Goal: Task Accomplishment & Management: Manage account settings

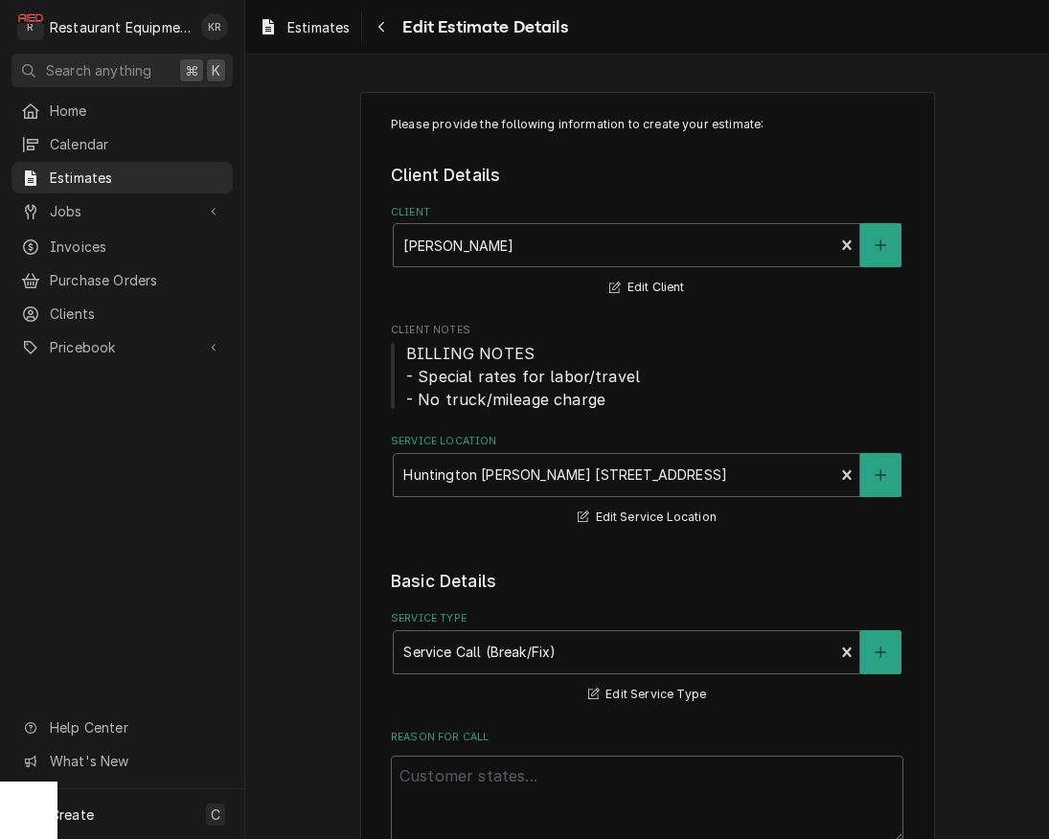
scroll to position [3310, 0]
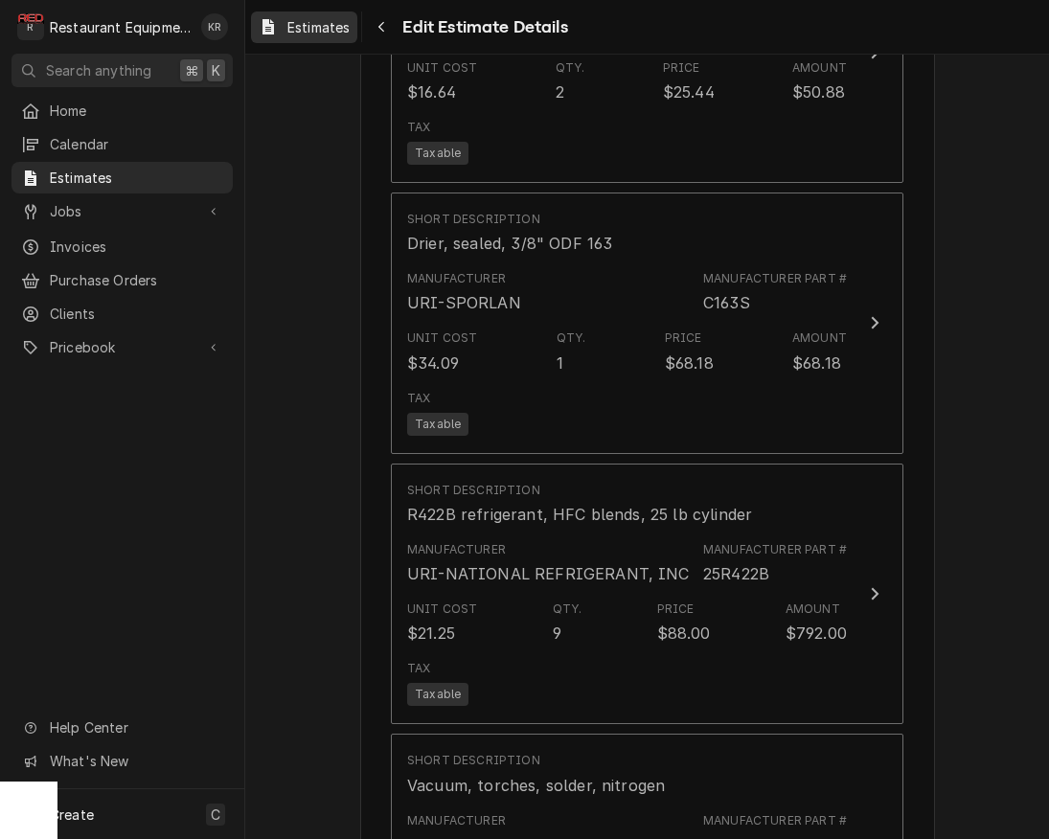
click at [315, 34] on span "Estimates" at bounding box center [318, 27] width 62 height 20
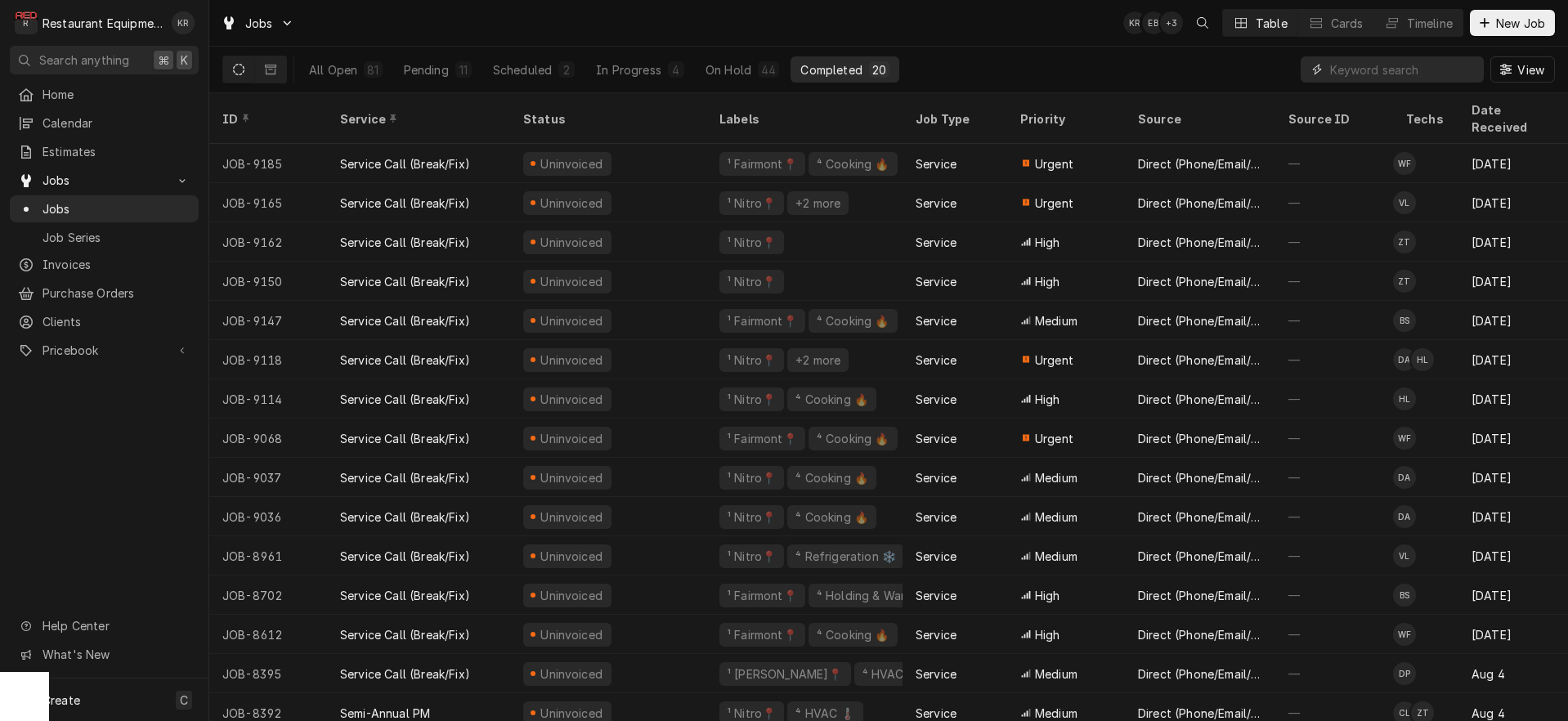
click at [1374, 71] on input "Dynamic Content Wrapper" at bounding box center [1402, 69] width 146 height 26
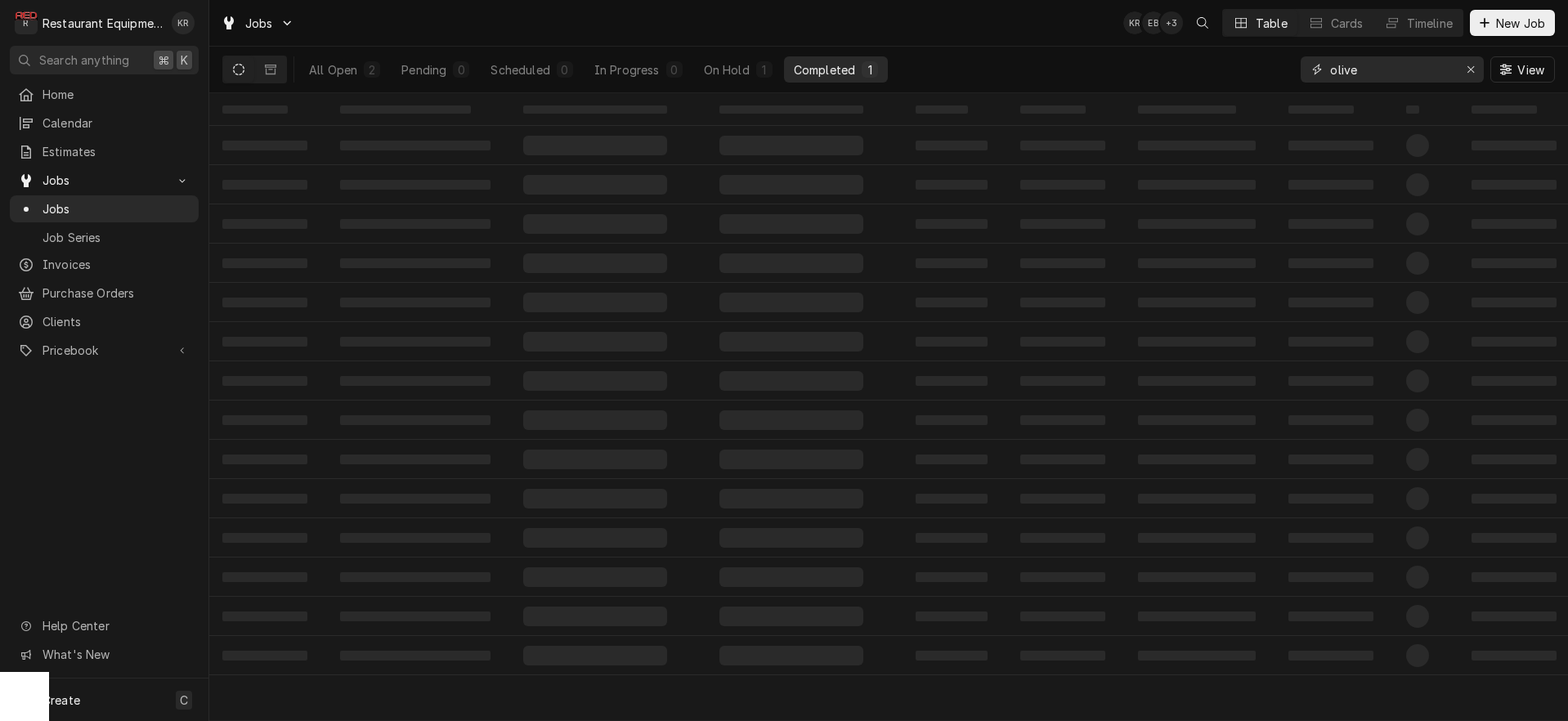
type input "olive"
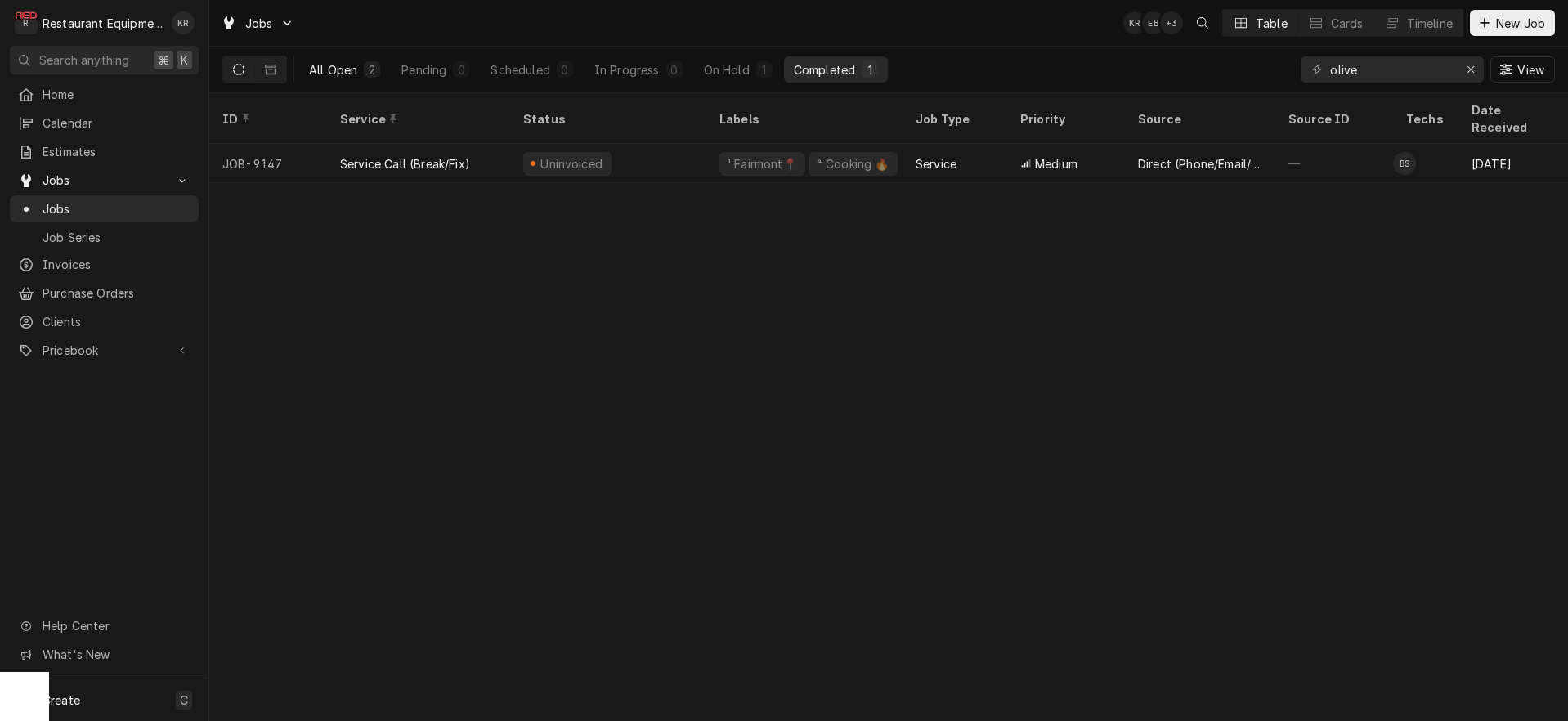
click at [327, 72] on div "All Open" at bounding box center [333, 70] width 49 height 17
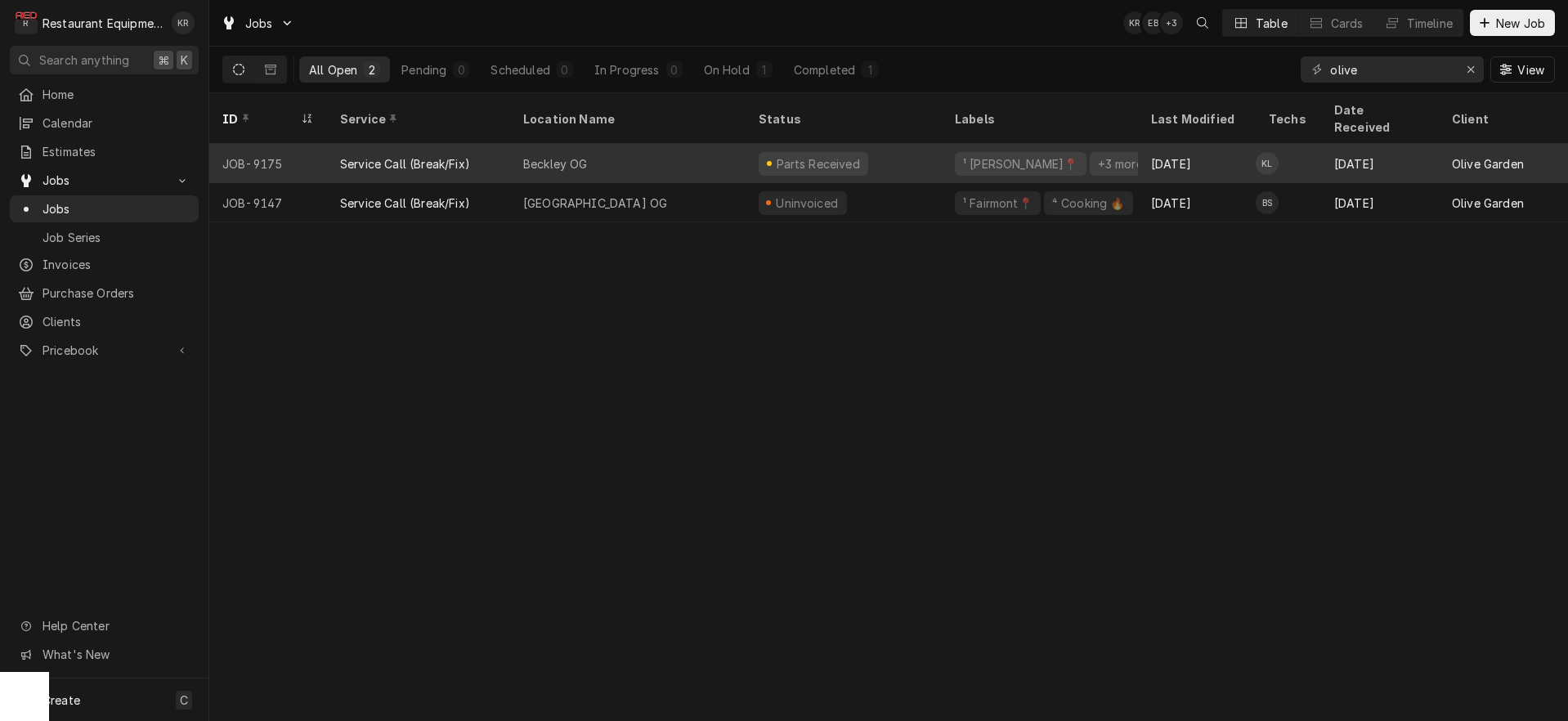
click at [568, 155] on div "Beckley OG" at bounding box center [555, 164] width 65 height 17
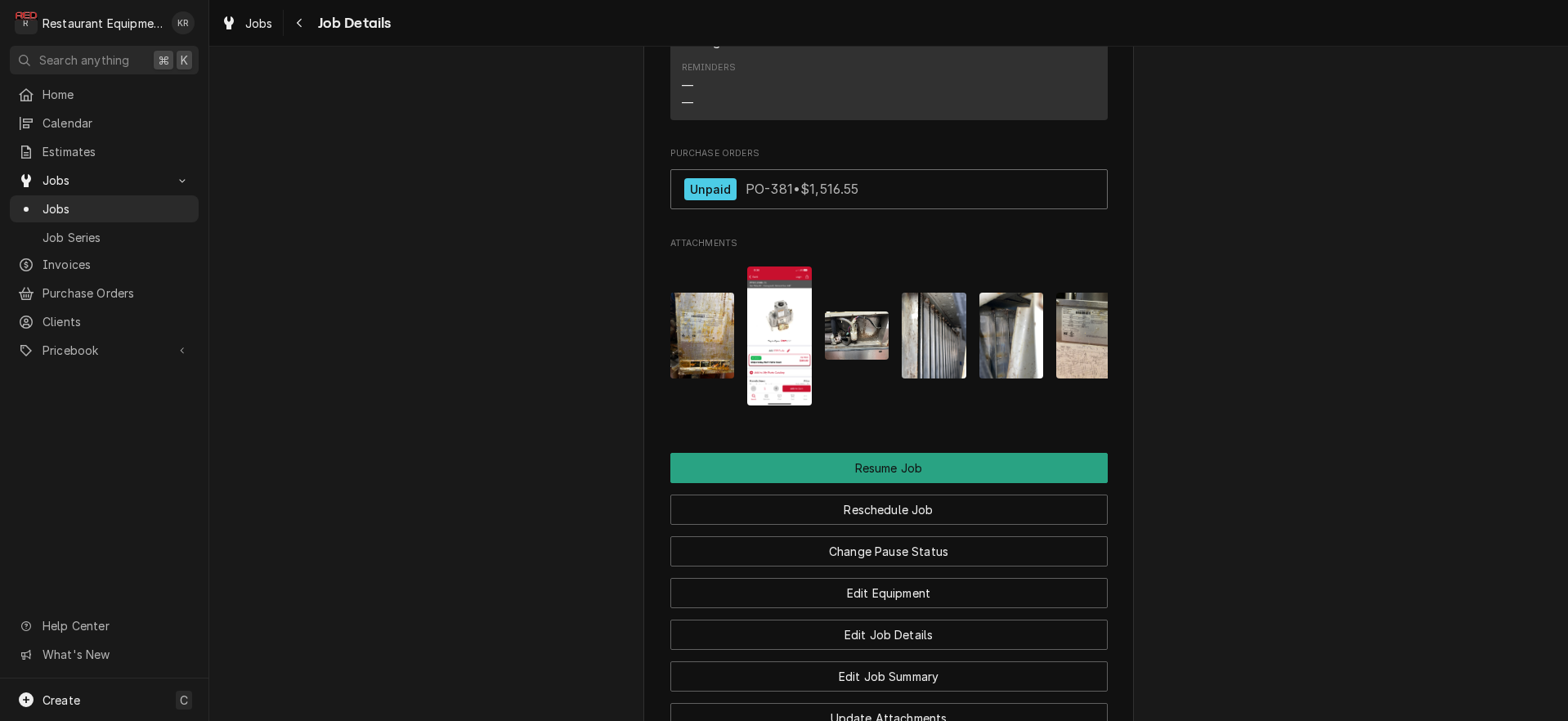
scroll to position [2233, 0]
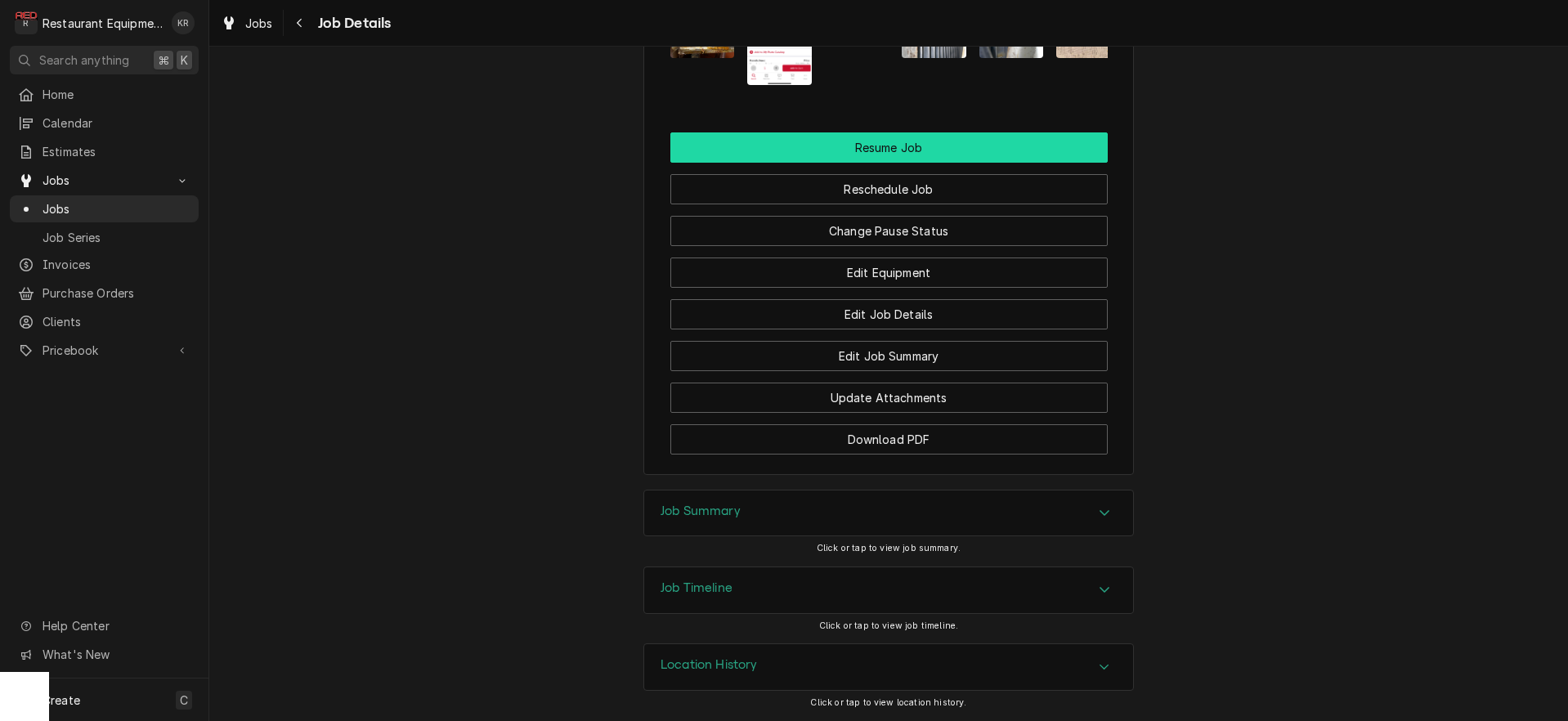
click at [869, 160] on button "Resume Job" at bounding box center [889, 147] width 438 height 30
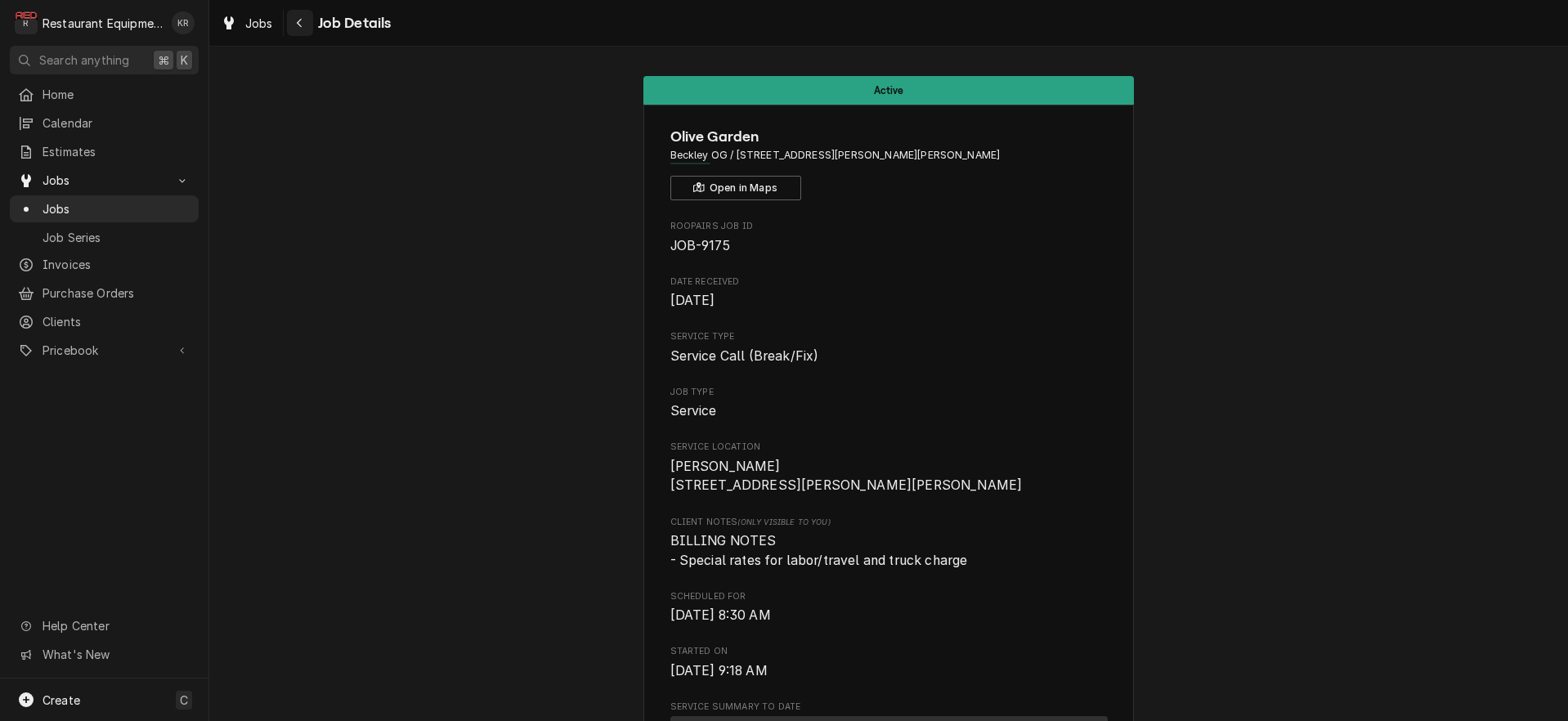
click at [306, 26] on div "Navigate back" at bounding box center [299, 22] width 16 height 16
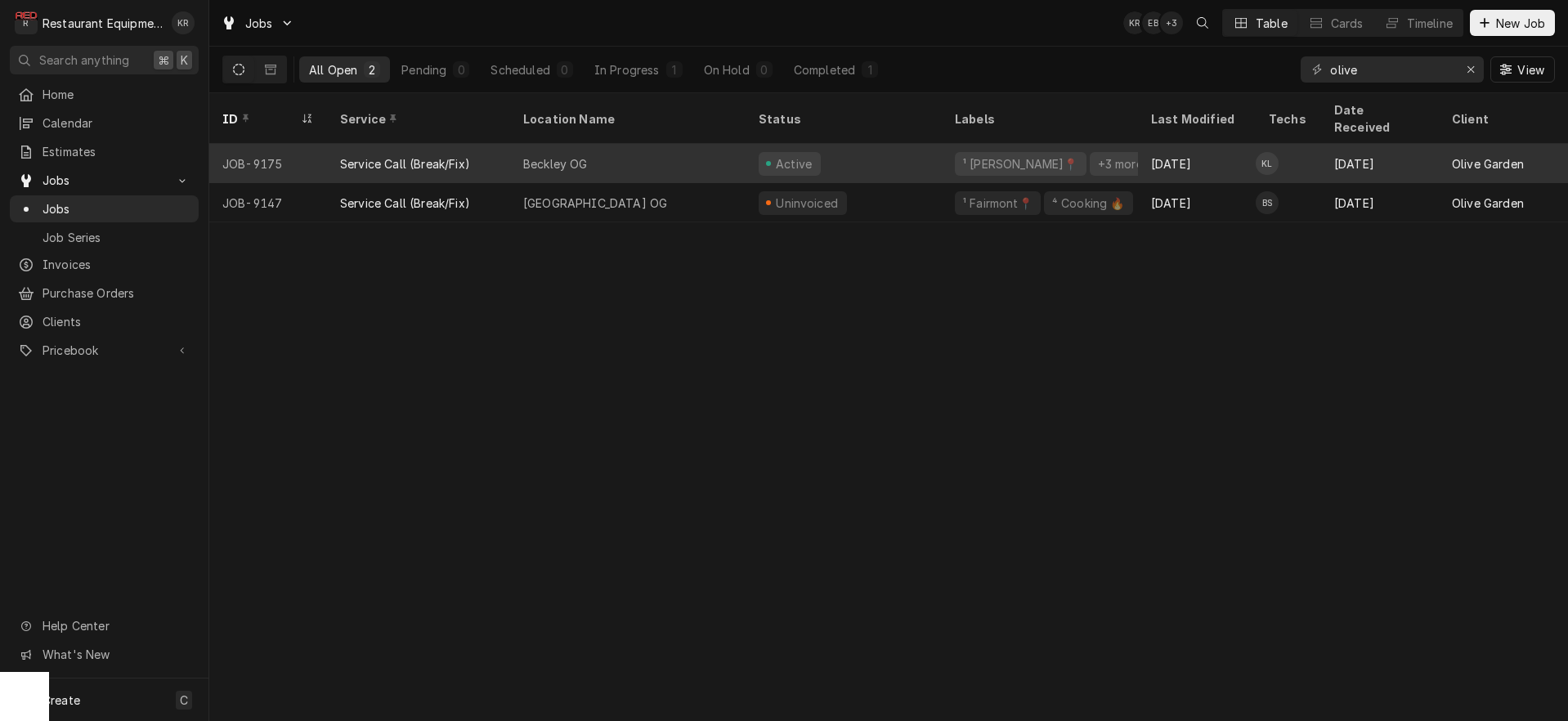
click at [804, 152] on div "Active" at bounding box center [789, 164] width 62 height 24
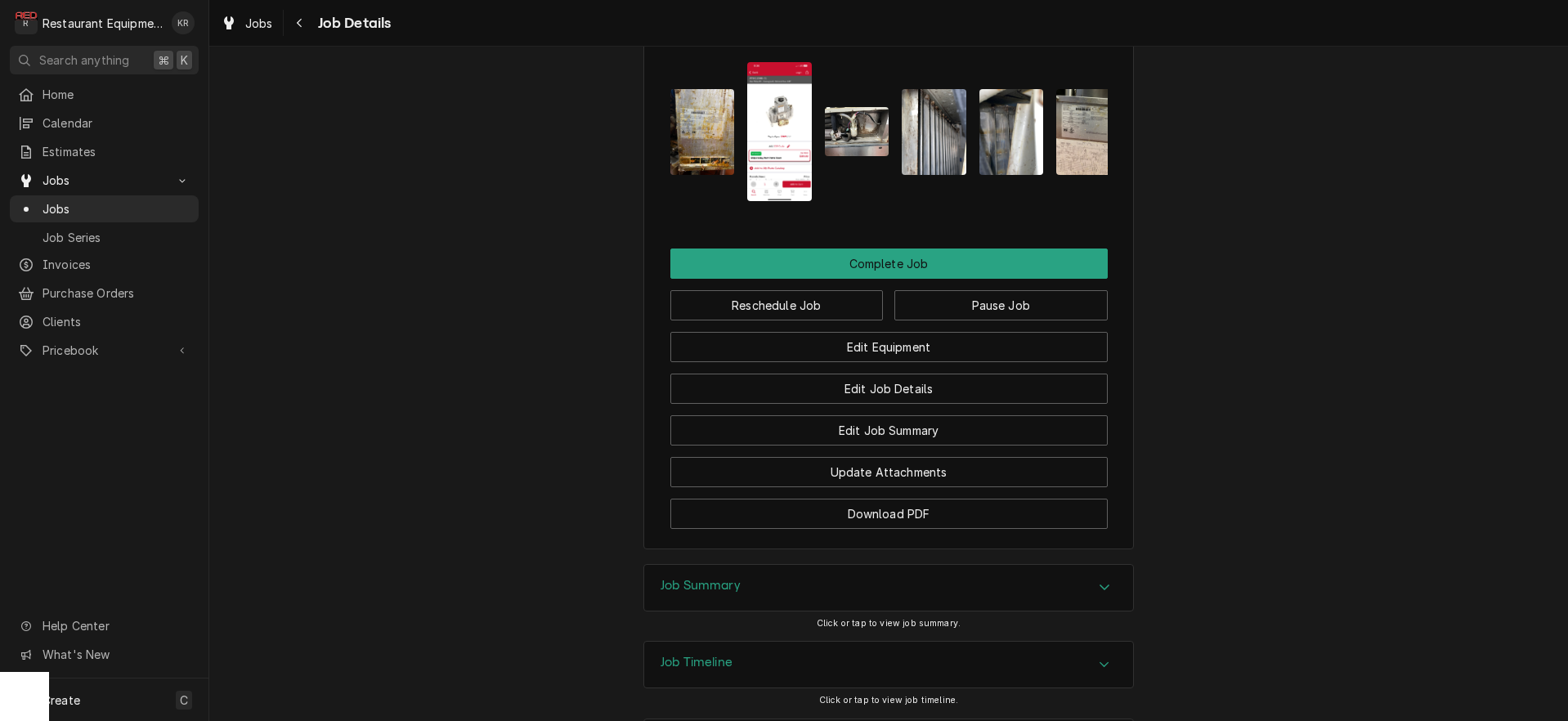
scroll to position [2073, 0]
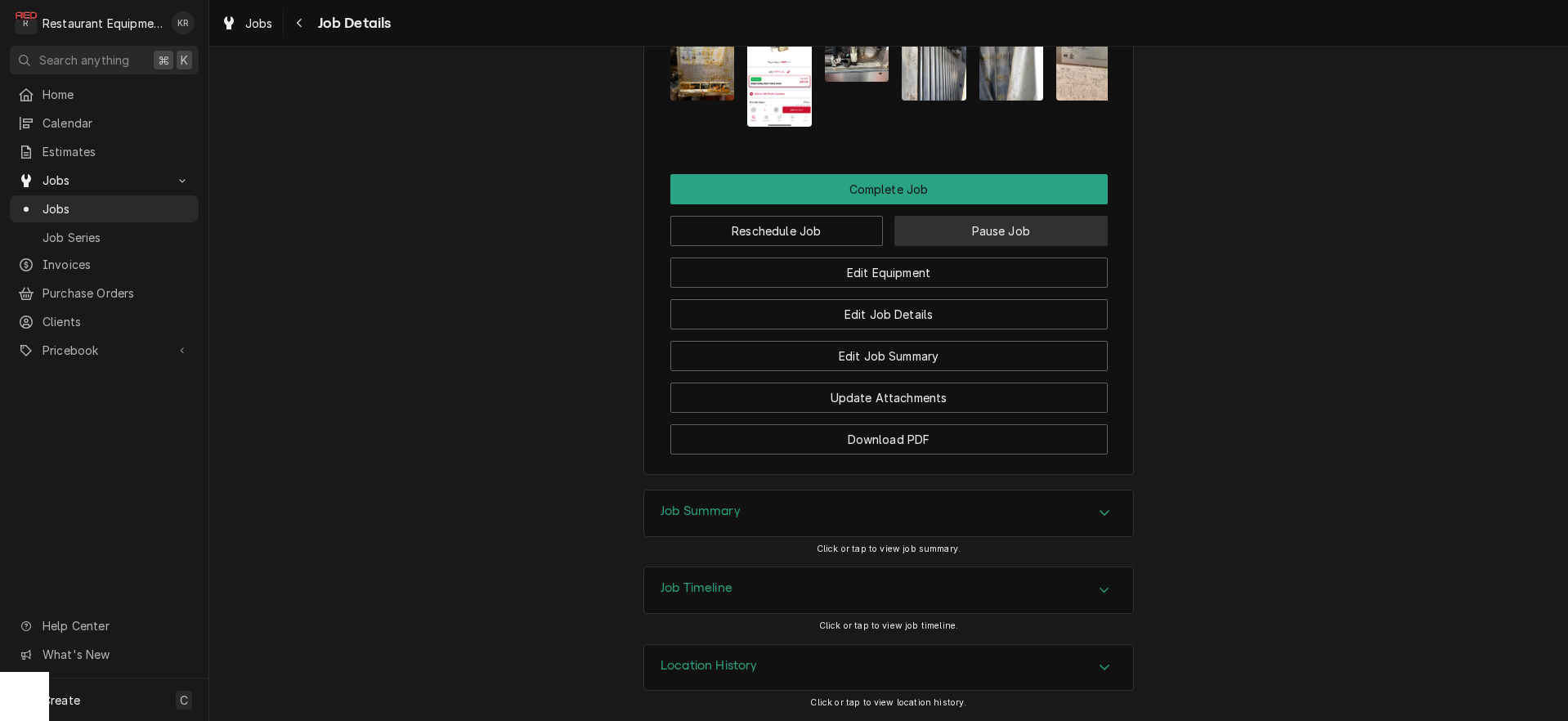
click at [941, 231] on button "Pause Job" at bounding box center [1001, 230] width 213 height 30
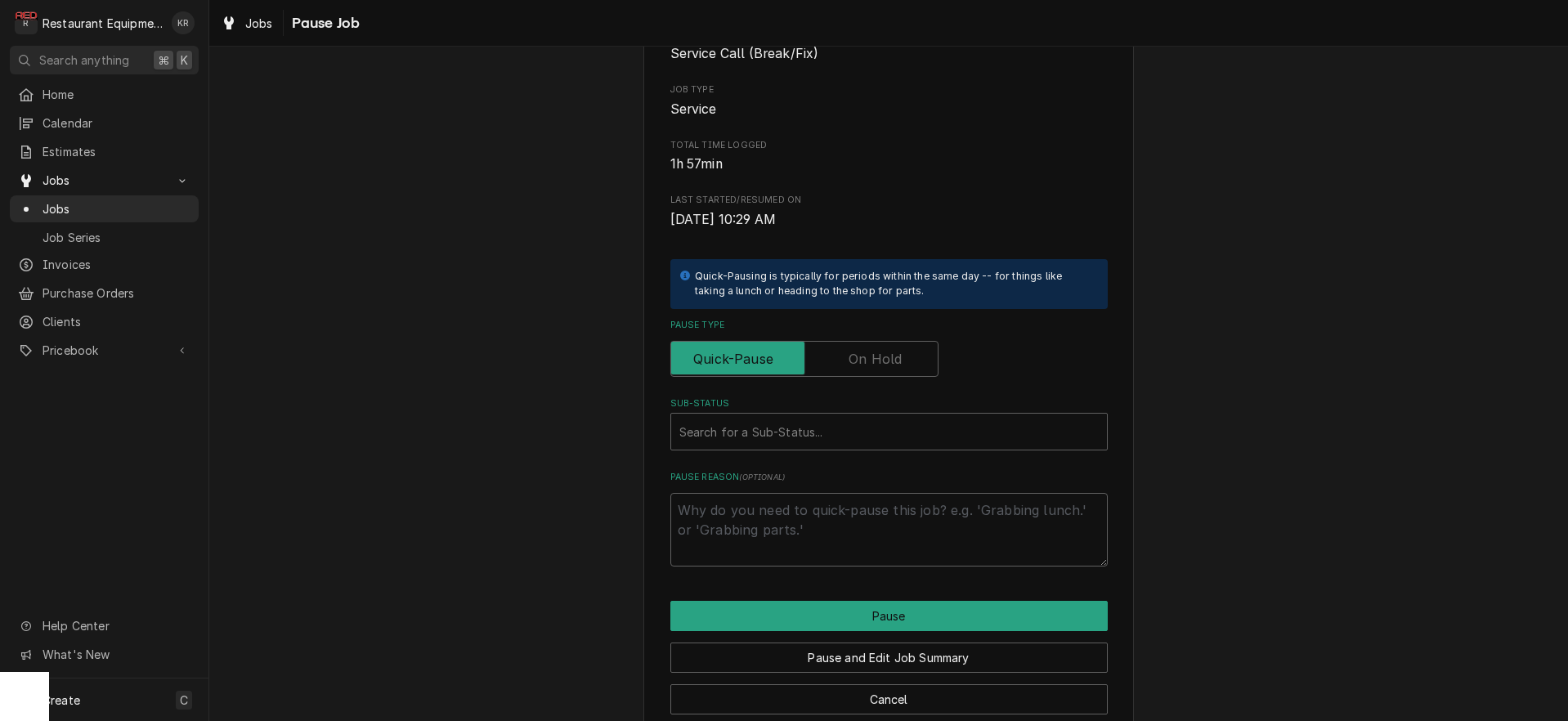
scroll to position [195, 0]
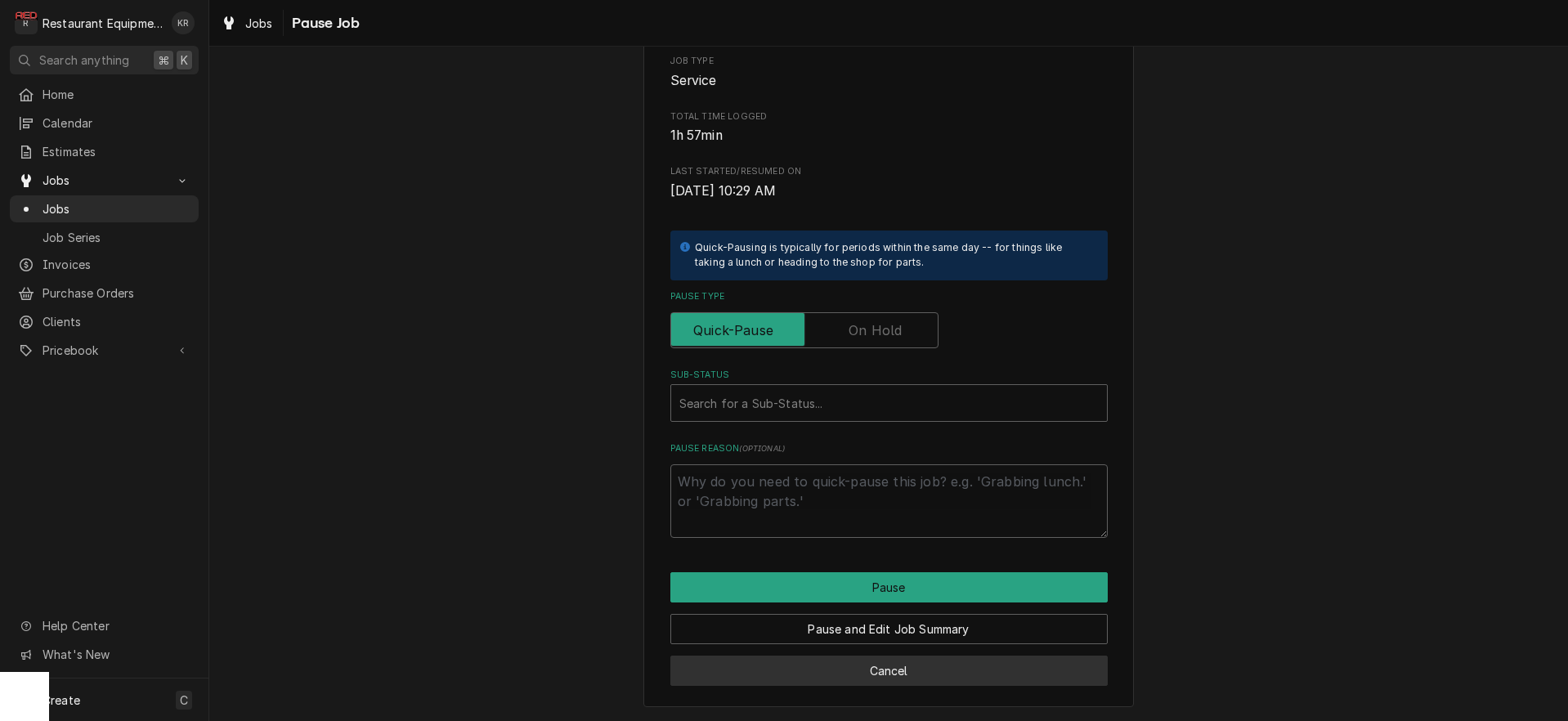
click at [894, 665] on button "Cancel" at bounding box center [889, 670] width 438 height 30
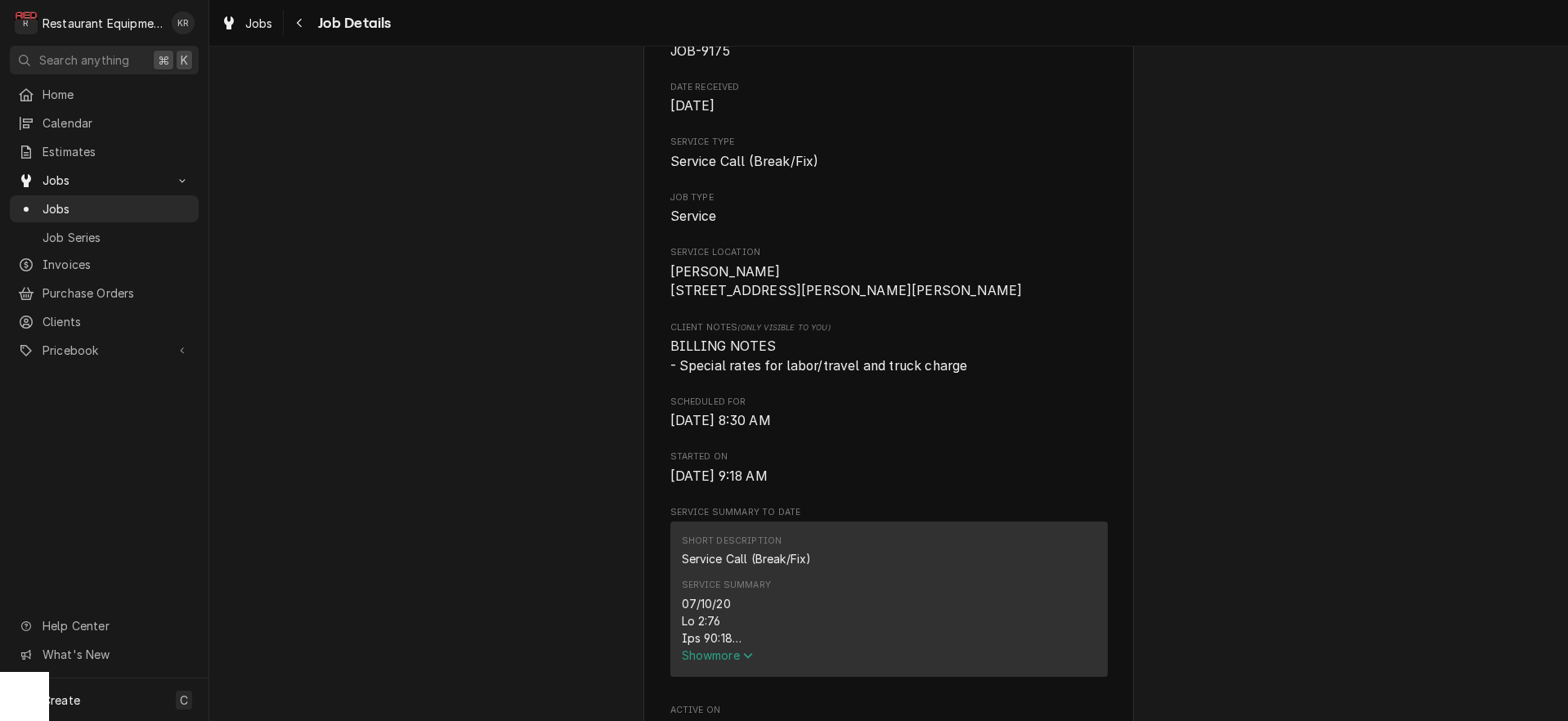
scroll to position [2061, 0]
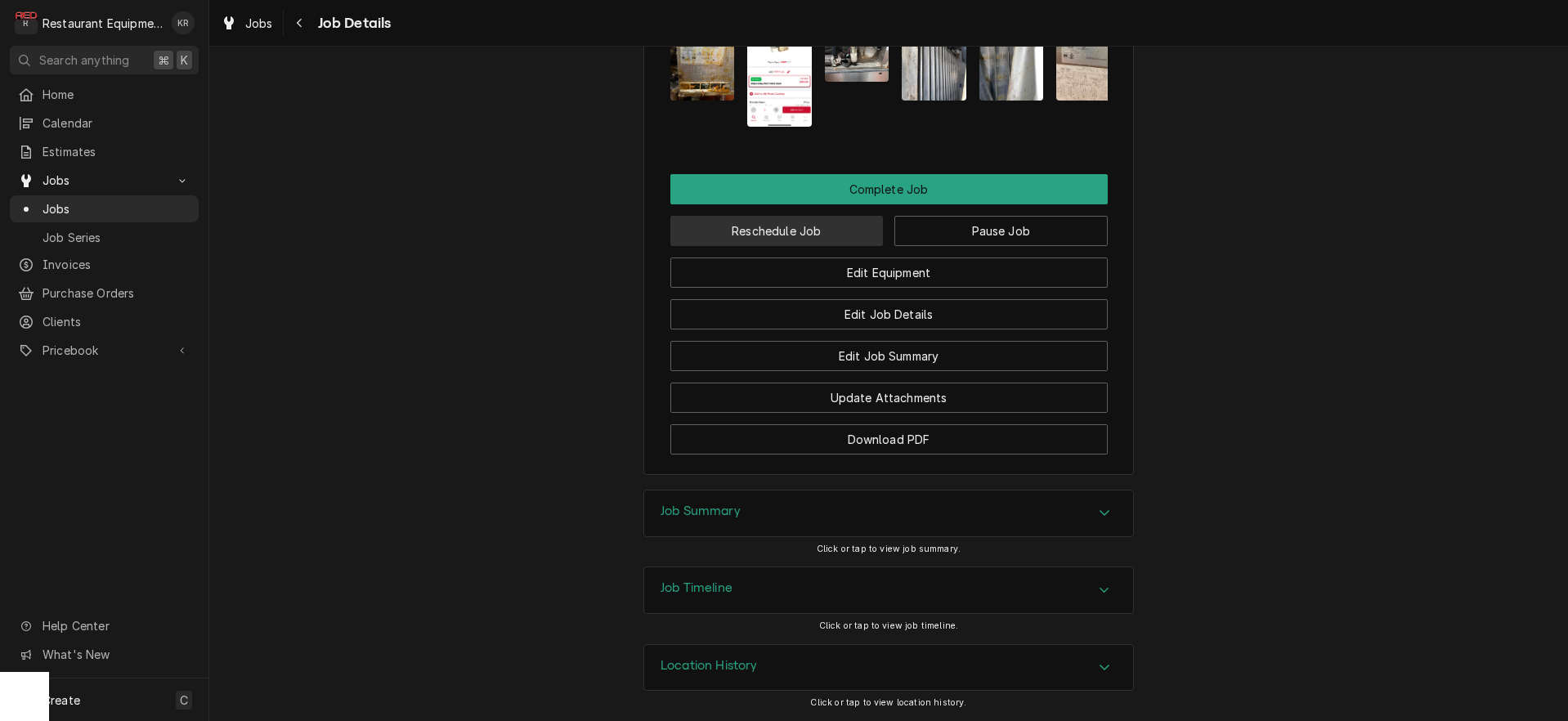
click at [786, 240] on button "Reschedule Job" at bounding box center [777, 230] width 213 height 30
type textarea "x"
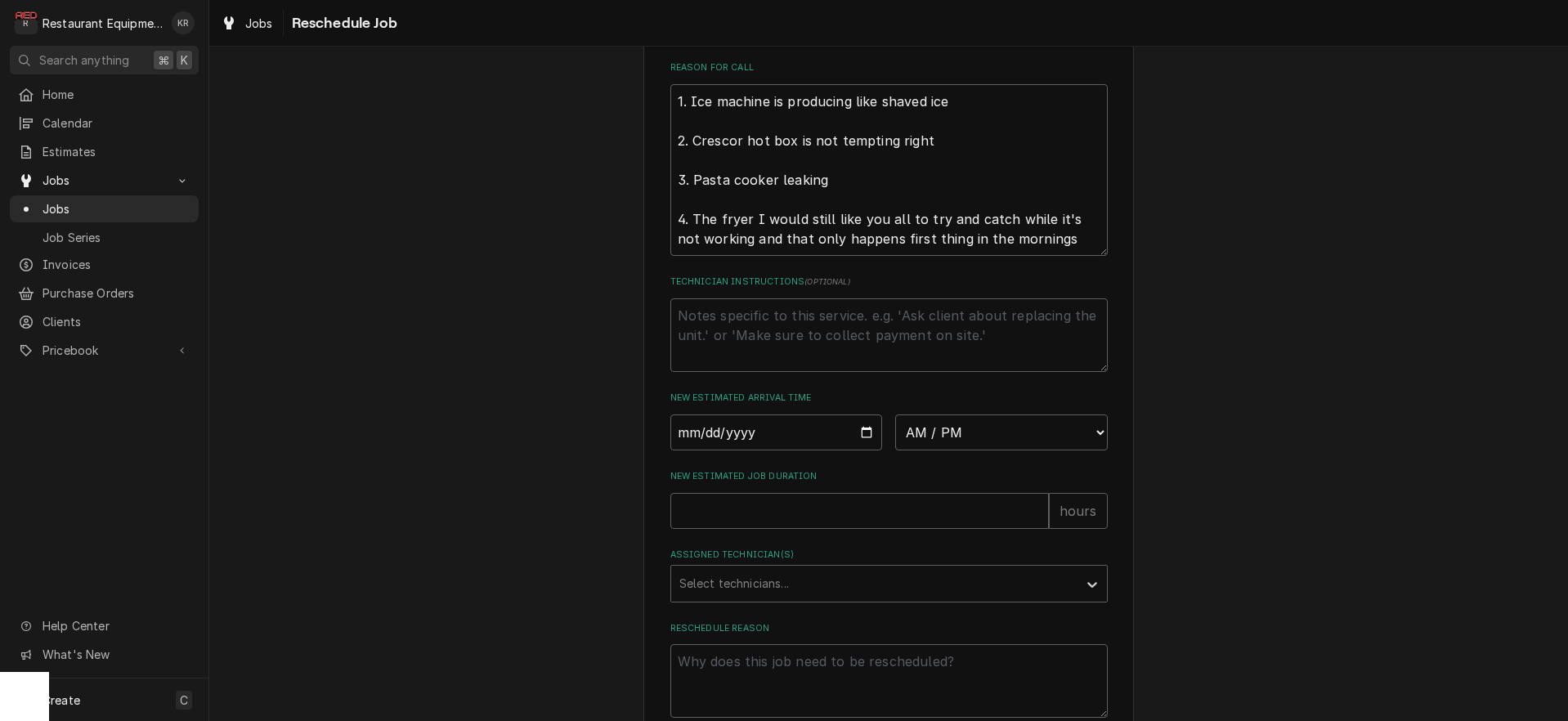
scroll to position [515, 0]
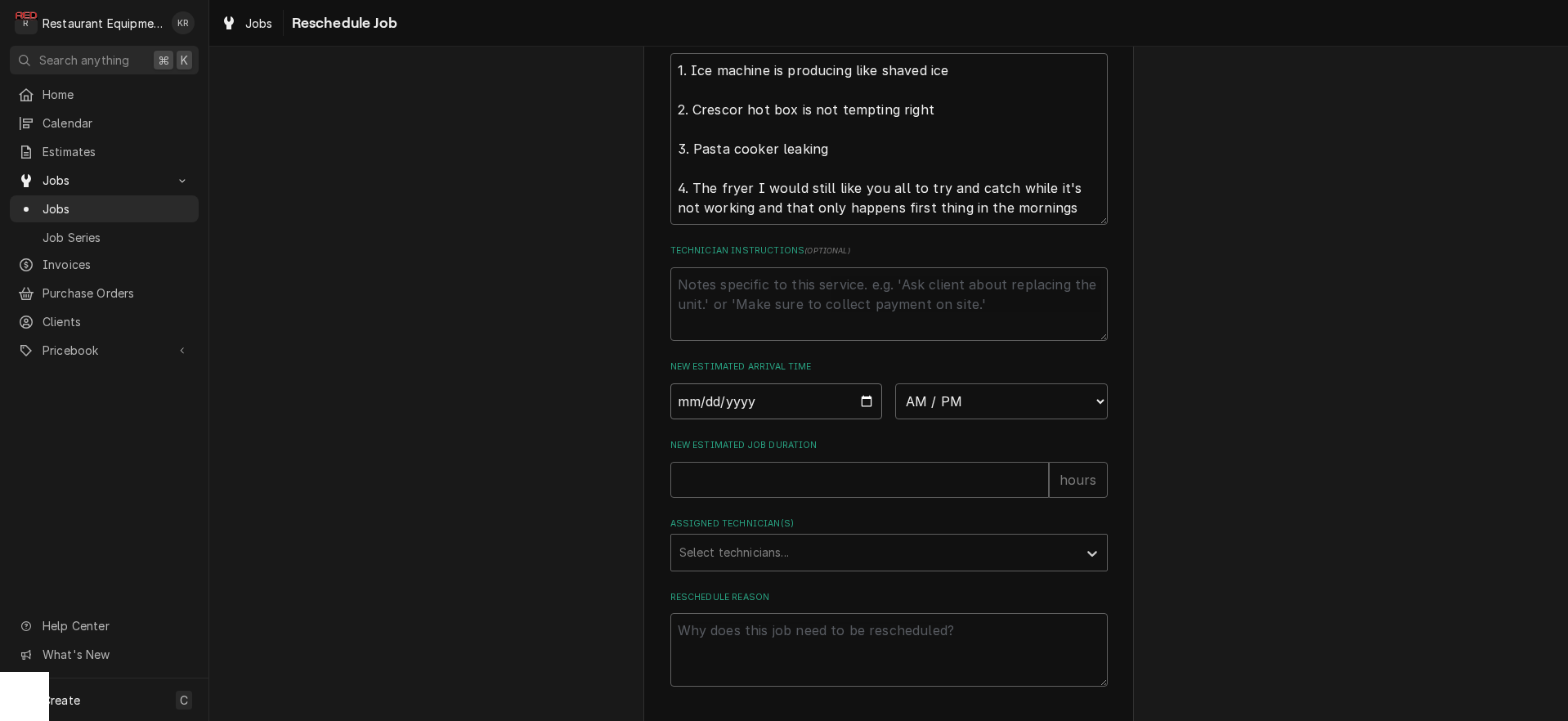
click at [865, 420] on input "Date" at bounding box center [776, 401] width 212 height 36
type input "2025-10-14"
type textarea "x"
click at [895, 383] on select "AM / PM 6:00 AM 6:15 AM 6:30 AM 6:45 AM 7:00 AM 7:15 AM 7:30 AM 7:45 AM 8:00 AM…" at bounding box center [1001, 401] width 212 height 36
select select "11:00:00"
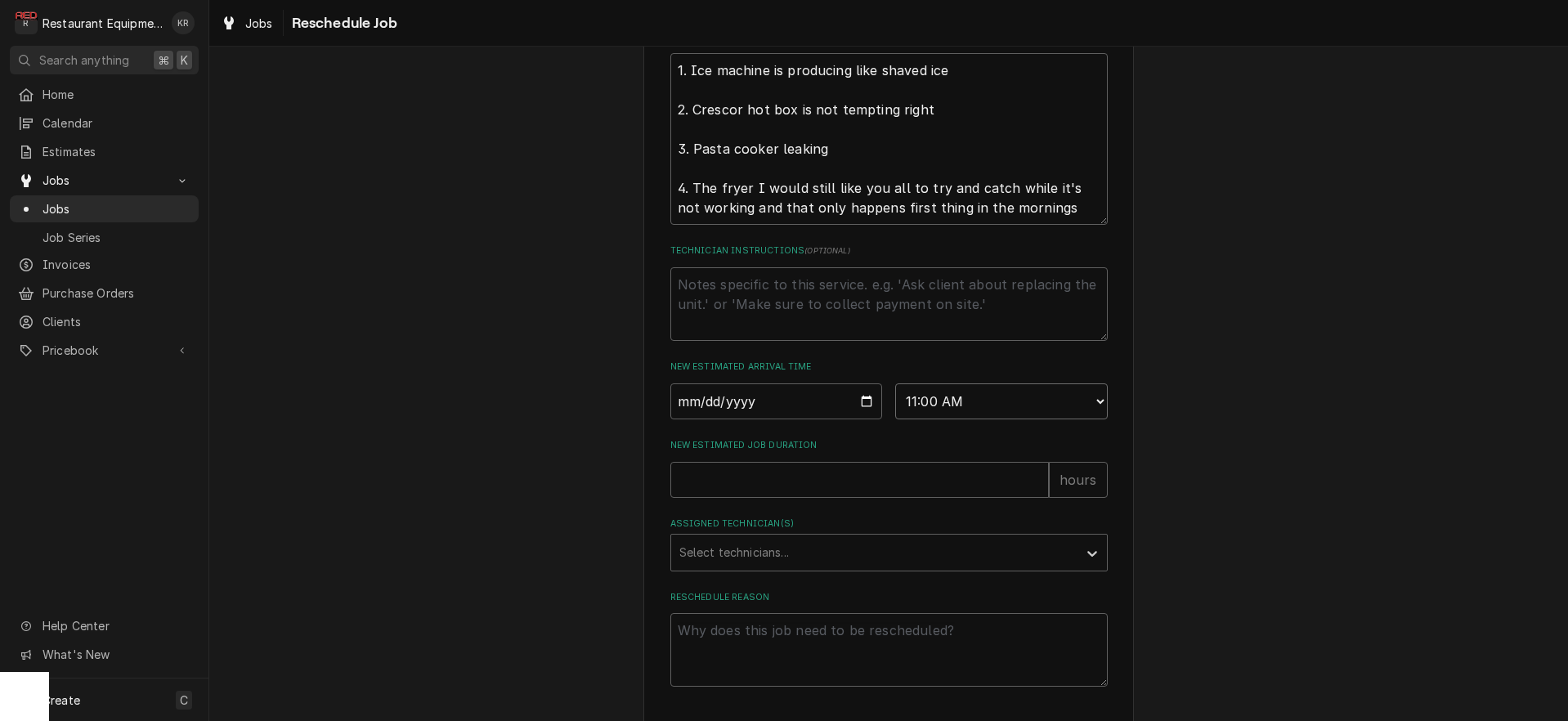
click option "11:00 AM" at bounding box center [0, 0] width 0 height 0
click at [768, 498] on input "New Estimated Job Duration" at bounding box center [860, 480] width 379 height 36
type textarea "x"
type input "1"
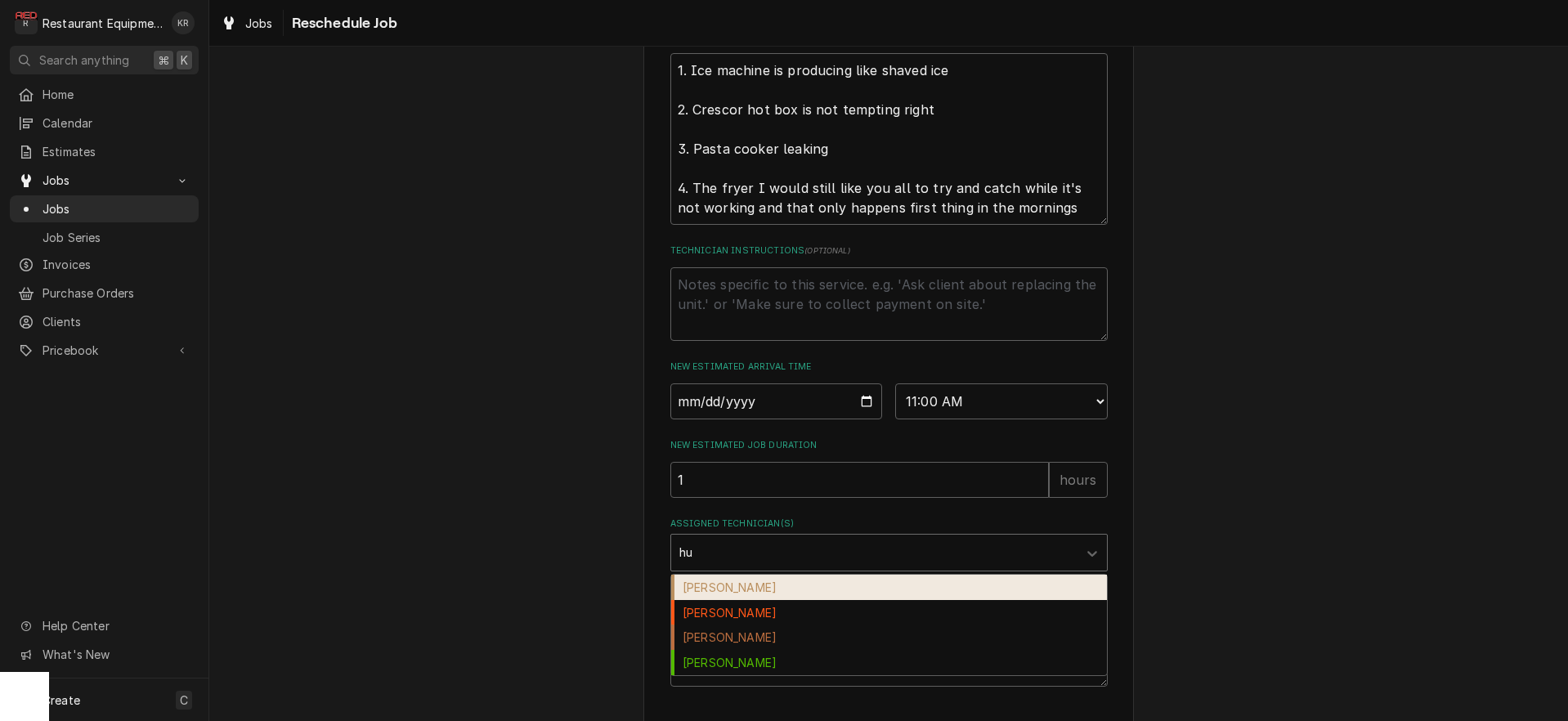
type input "hun"
type textarea "x"
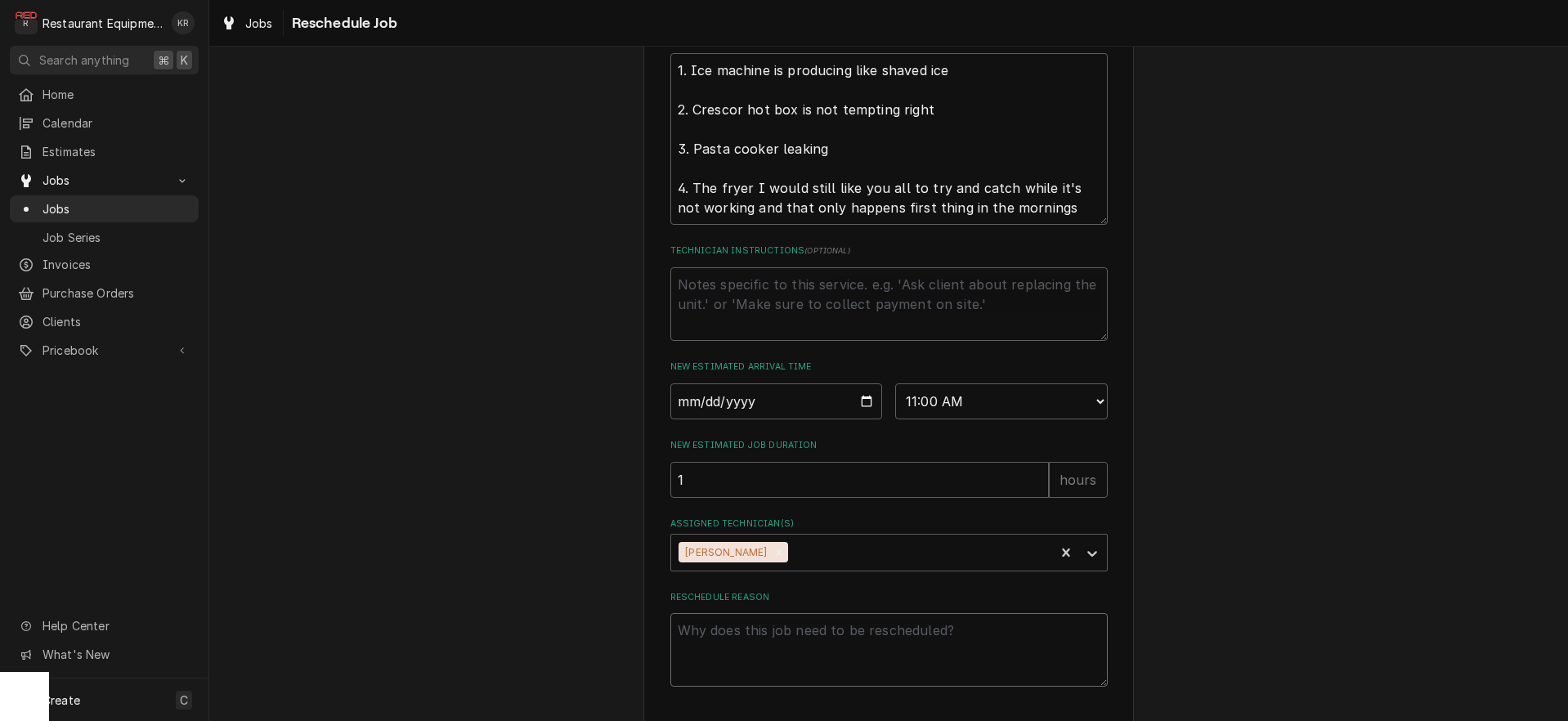
type textarea "x"
type textarea "R"
type textarea "x"
type textarea "Ra"
type textarea "x"
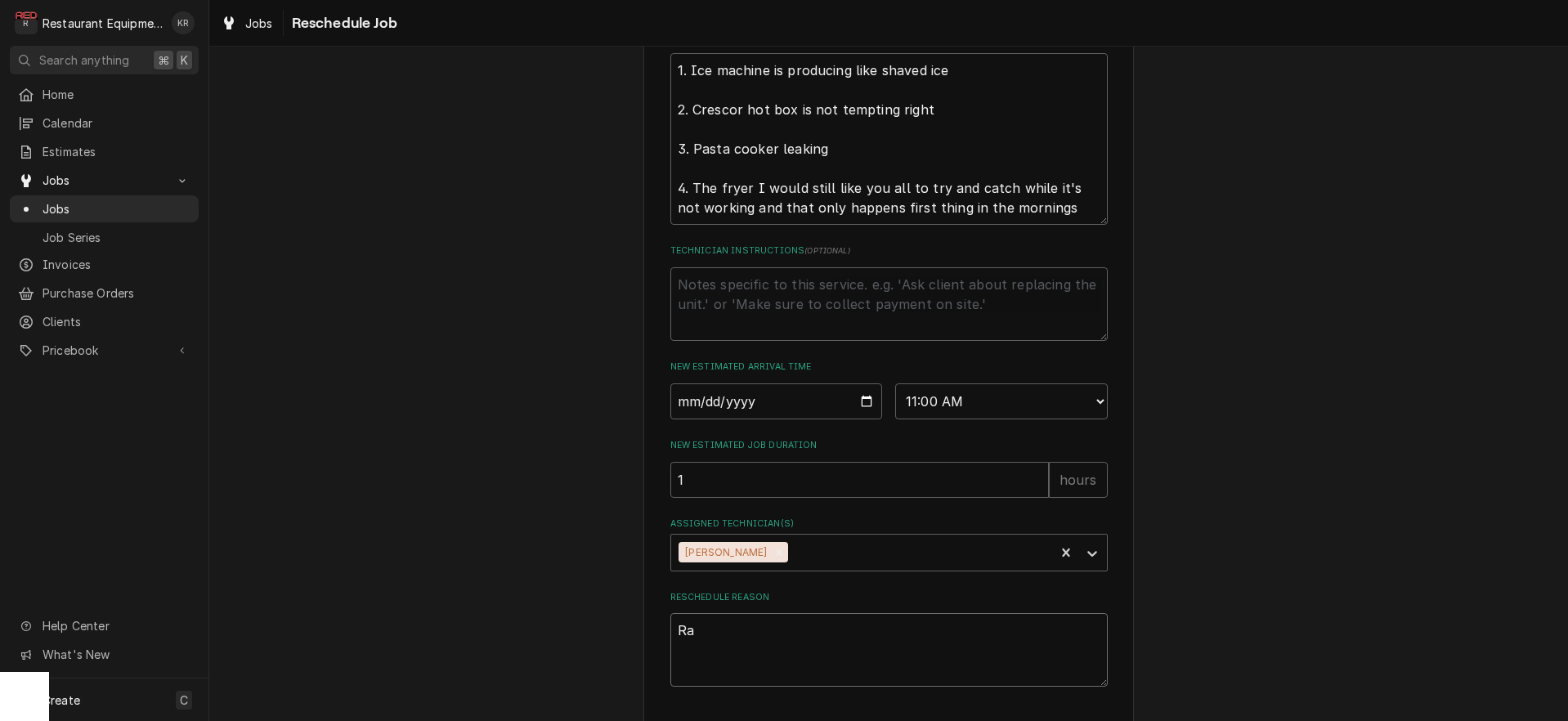
type textarea "Rap"
type textarea "x"
type textarea "Ra"
type textarea "x"
type textarea "R"
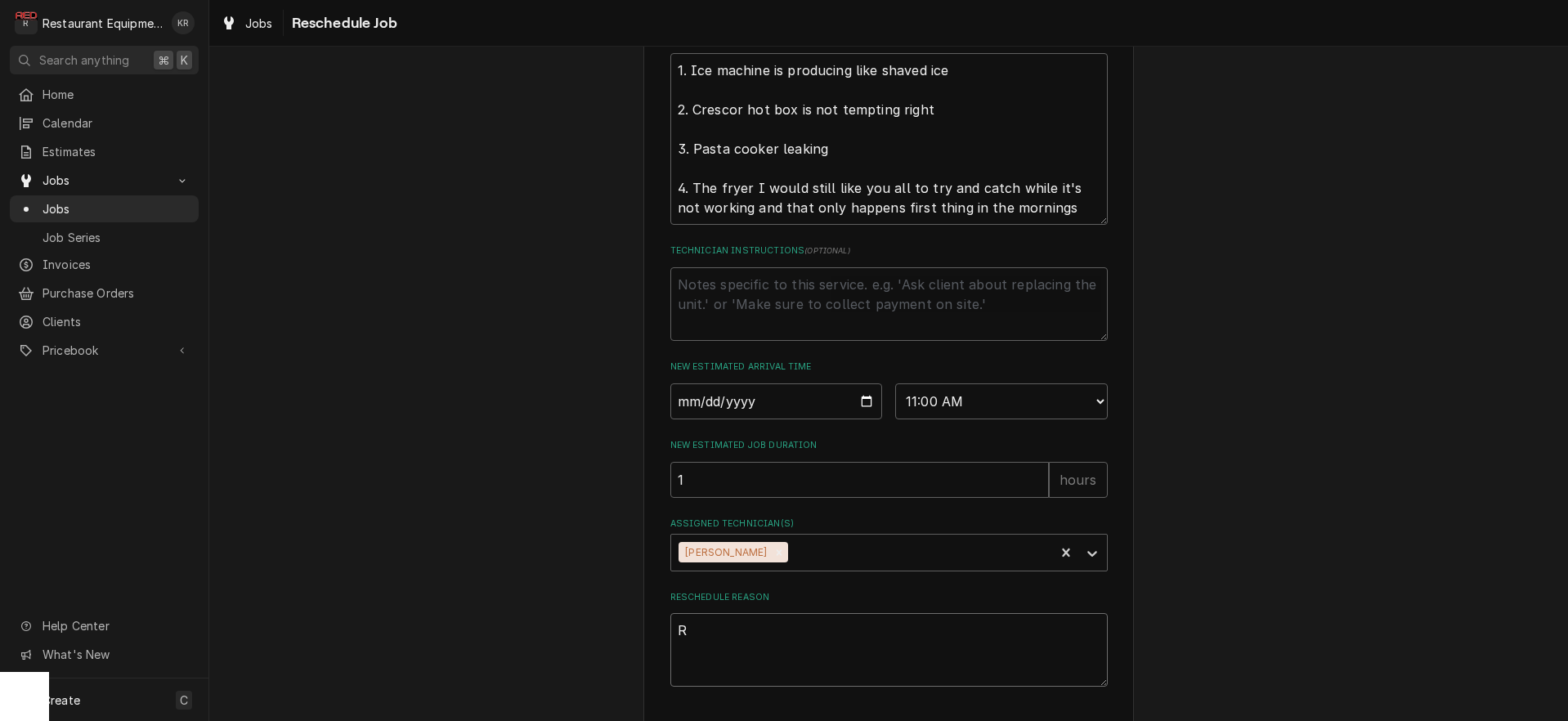
type textarea "x"
type textarea "p"
type textarea "x"
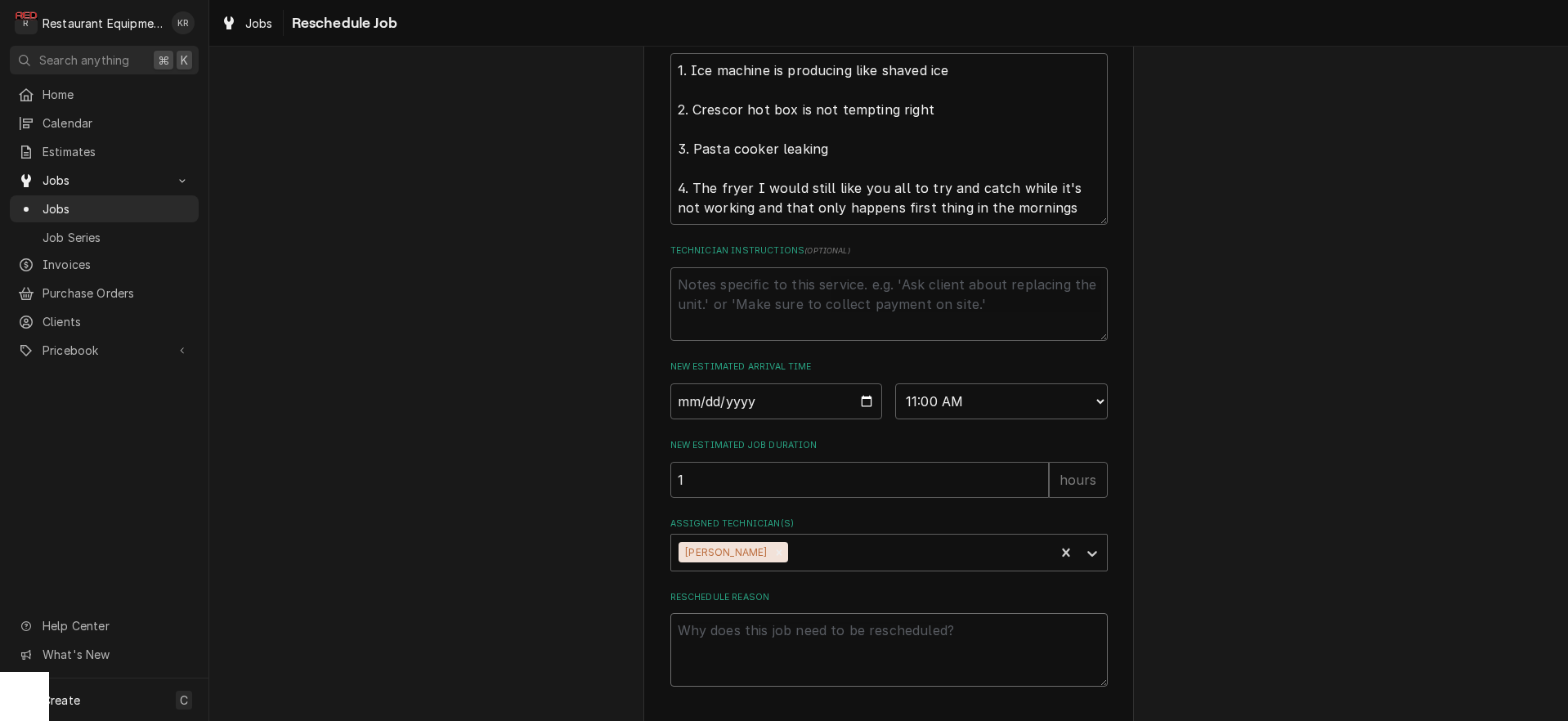
type textarea "P"
type textarea "x"
type textarea "Pa"
type textarea "x"
type textarea "Par"
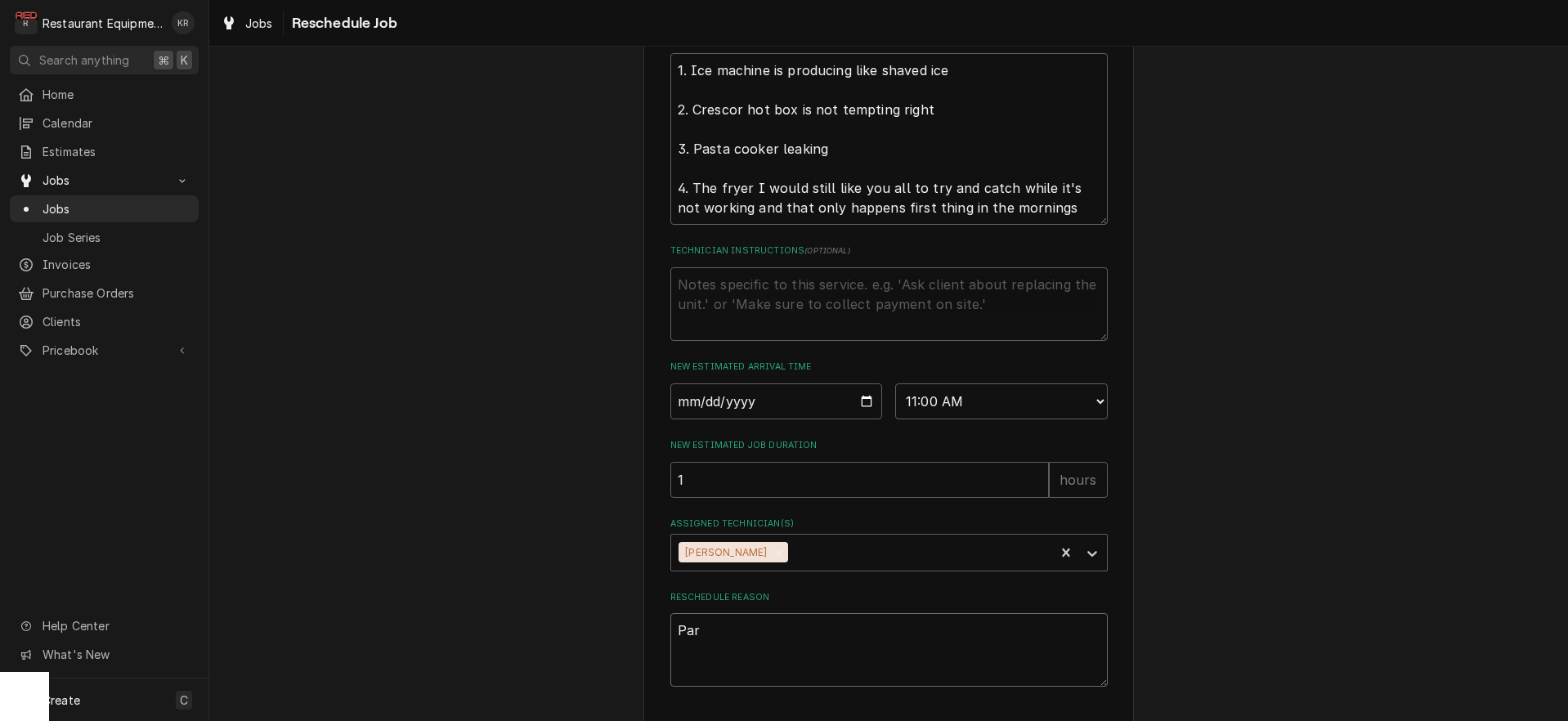
type textarea "x"
type textarea "Part"
type textarea "x"
type textarea "Parts"
type textarea "x"
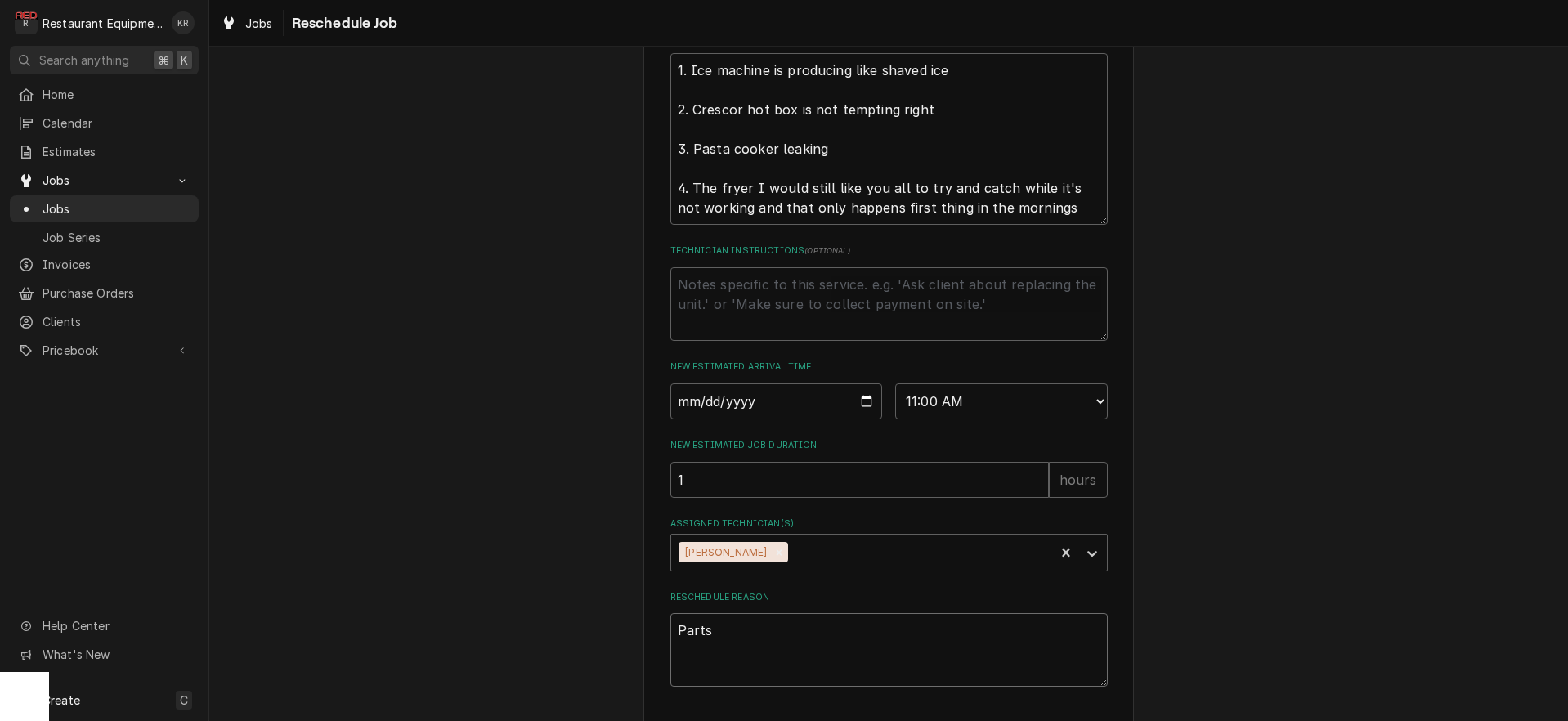
type textarea "Parts"
type textarea "x"
type textarea "Parts r"
type textarea "x"
type textarea "Parts re"
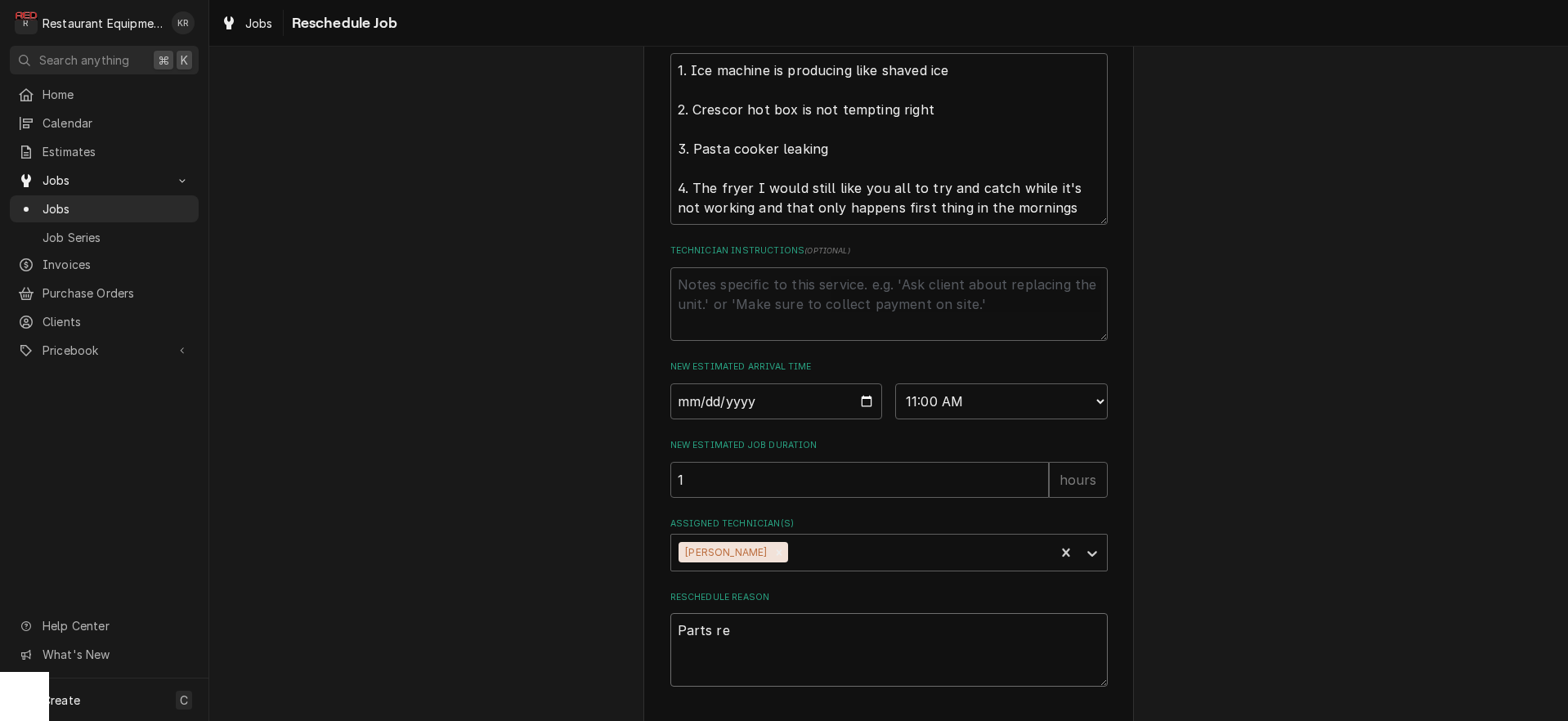
type textarea "x"
type textarea "Parts rec"
type textarea "x"
type textarea "Parts recg"
type textarea "x"
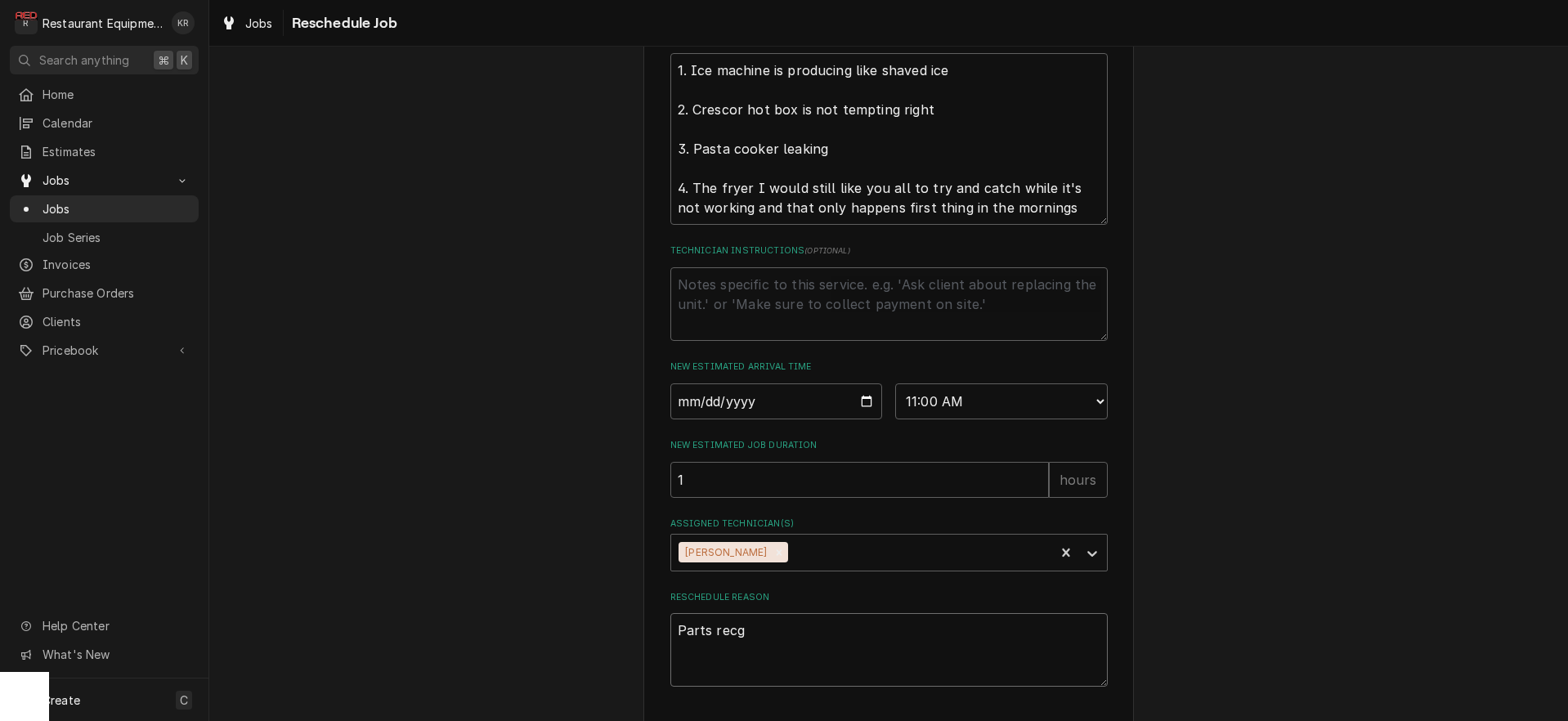
type textarea "Parts rec"
type textarea "x"
type textarea "Parts rece"
type textarea "x"
type textarea "Parts receiv"
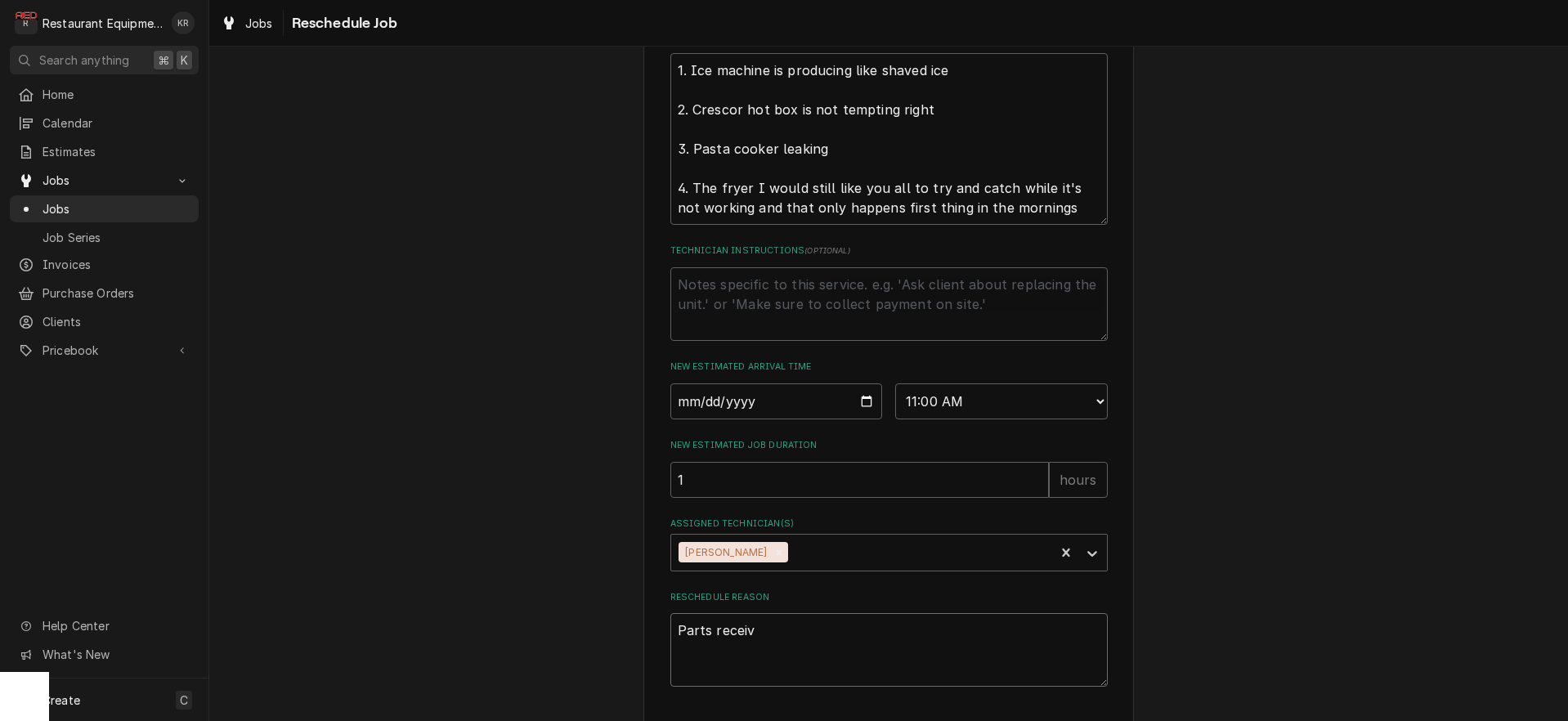
type textarea "x"
type textarea "Parts receive"
type textarea "x"
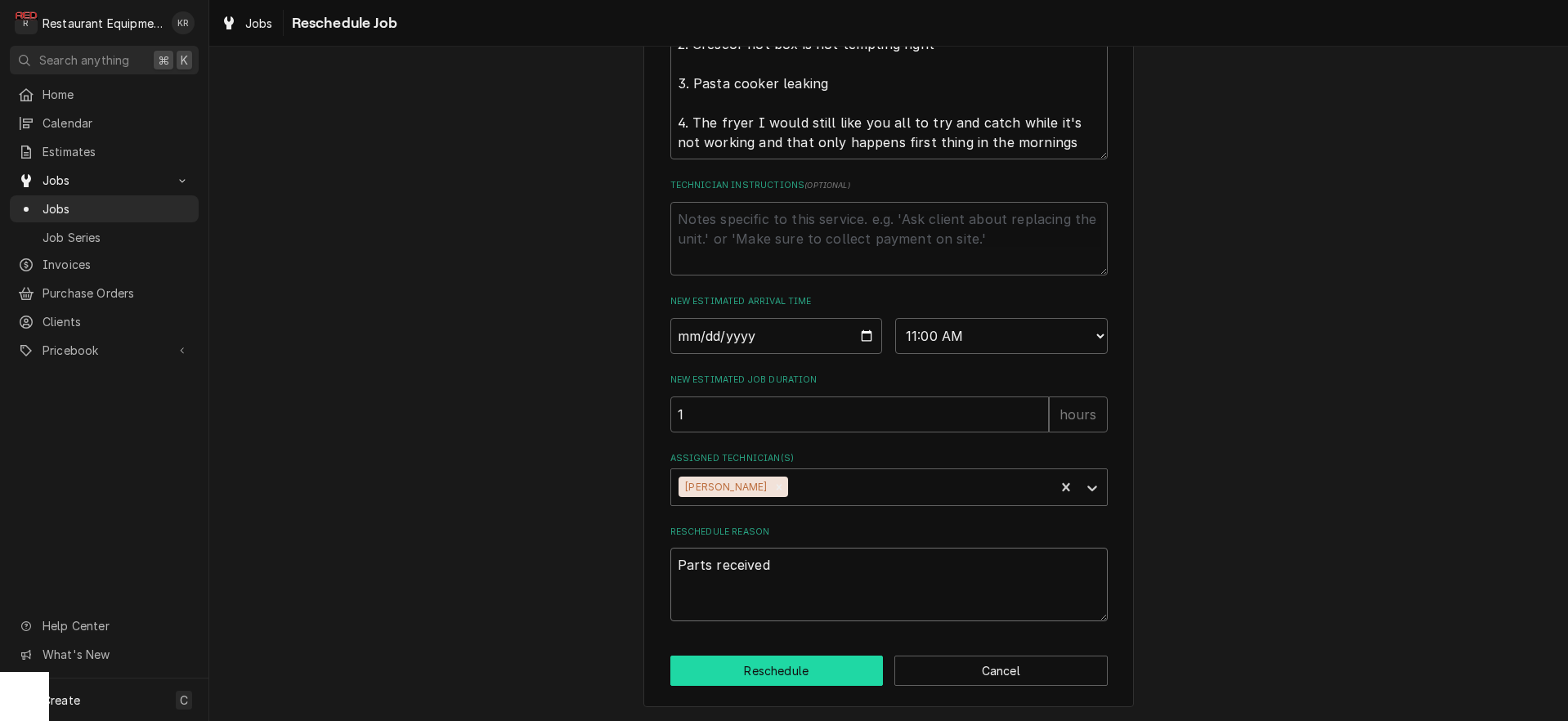
type textarea "Parts received"
click at [818, 673] on button "Reschedule" at bounding box center [777, 670] width 213 height 30
type textarea "x"
